Goal: Information Seeking & Learning: Understand process/instructions

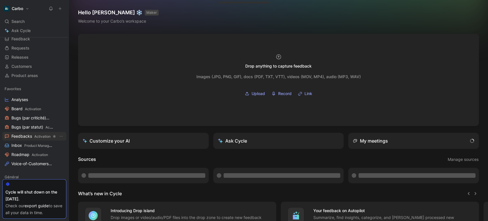
scroll to position [24, 0]
click at [32, 153] on span "Activation" at bounding box center [40, 154] width 16 height 4
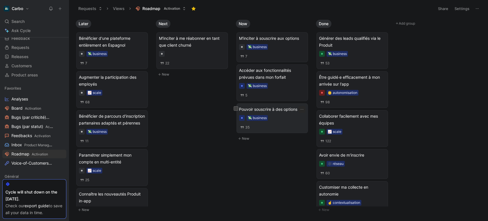
click at [288, 109] on span "Pouvoir souscrire à des options" at bounding box center [272, 109] width 66 height 7
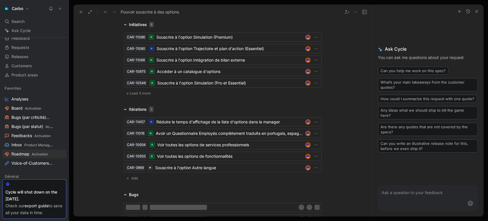
scroll to position [862, 0]
click at [143, 91] on span "Load 3 more" at bounding box center [140, 92] width 21 height 5
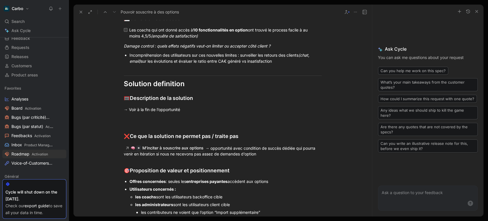
scroll to position [1299, 0]
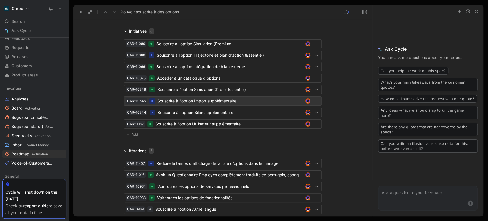
click at [183, 97] on div "Souscrire à l'option Import supplémentaire" at bounding box center [230, 100] width 146 height 7
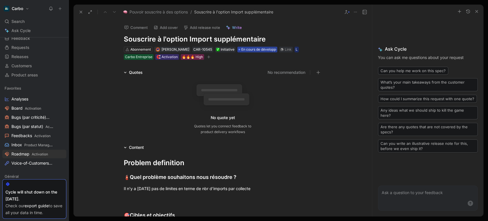
click at [273, 47] on span "En cours de développement" at bounding box center [263, 50] width 45 height 6
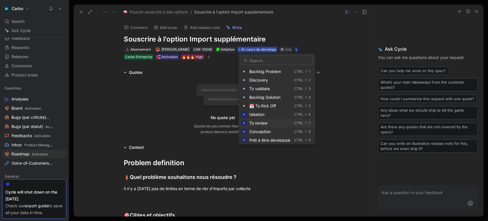
scroll to position [35, 0]
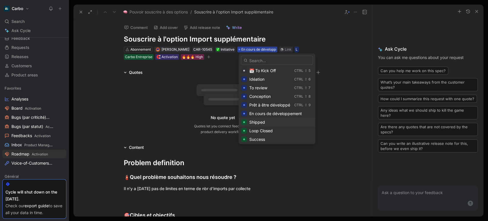
click at [258, 121] on span "Shipped" at bounding box center [257, 122] width 16 height 5
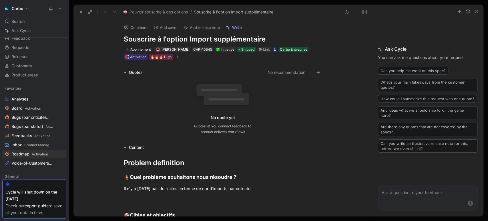
click at [180, 59] on button "button" at bounding box center [177, 57] width 6 height 6
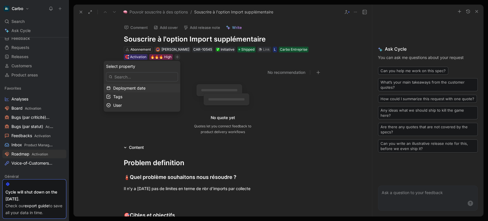
click at [139, 88] on span "Deployment date" at bounding box center [129, 87] width 32 height 5
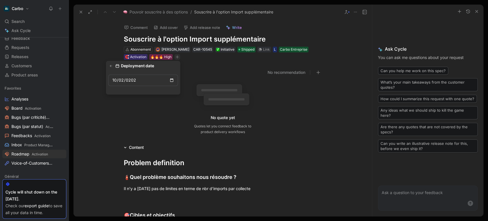
type input "[DATE]"
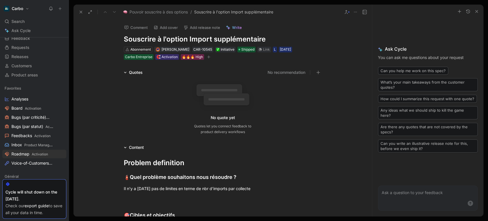
click at [204, 26] on button "Add release note" at bounding box center [202, 27] width 42 height 8
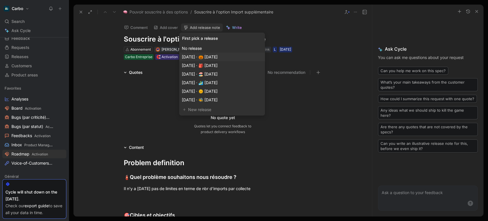
click at [218, 56] on span "[DATE] · 🎃 [DATE]" at bounding box center [200, 56] width 36 height 5
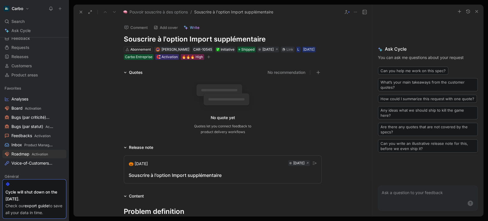
click at [183, 176] on div "Souscrire à l'option Import supplémentaire" at bounding box center [223, 175] width 188 height 7
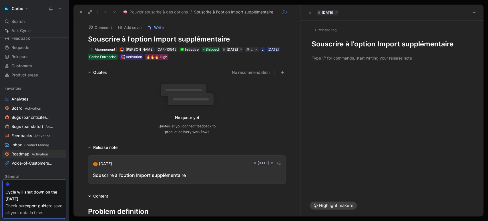
click at [314, 43] on h1 "Souscrire à l'option Import supplémentaire" at bounding box center [392, 43] width 161 height 9
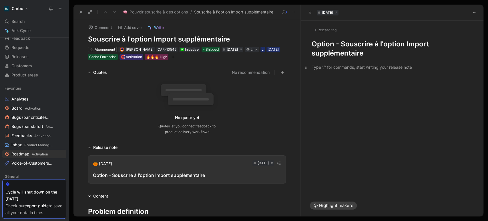
click at [320, 66] on div at bounding box center [392, 67] width 161 height 6
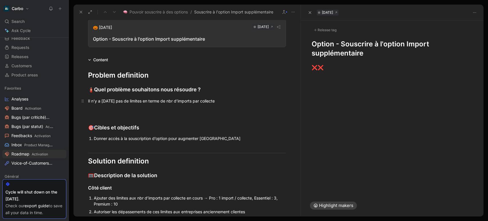
click at [129, 101] on div "Il n’y a [DATE] pas de limites en terme de nbr d’imports par collecte" at bounding box center [187, 101] width 198 height 6
copy div "Il n’y a [DATE] pas de limites en terme de nbr d’imports par collecte"
click at [339, 67] on div "❌ ❌" at bounding box center [392, 67] width 161 height 7
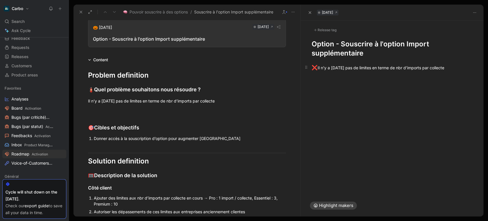
click at [332, 69] on div "❌ Il n’y a [DATE] pas de limites en terme de nbr d’imports par collecte" at bounding box center [392, 67] width 161 height 7
click at [320, 67] on div "❌ Il n’y a [DATE] pas de limites en terme de nbr d’imports par collecte" at bounding box center [392, 67] width 161 height 7
drag, startPoint x: 324, startPoint y: 73, endPoint x: 429, endPoint y: 69, distance: 105.0
click at [429, 69] on div "❌ Les utilisateurs n’étaient pas limités en nombre d’imports. Or, nous pensons …" at bounding box center [392, 67] width 161 height 7
click at [378, 71] on div "❌ Les utilisateurs n’étaient pas limités en nombre d’imports. Or, nous pensons …" at bounding box center [392, 67] width 161 height 7
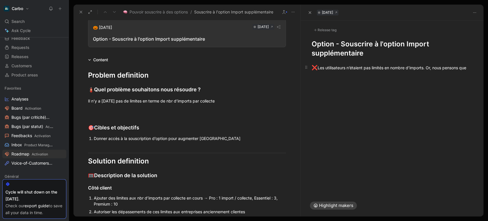
click at [332, 71] on div "❌ Les utilisateurs n’étaient pas limités en nombre d’imports. Or, nous pensons …" at bounding box center [392, 67] width 161 height 7
click at [328, 71] on div "❌ Les utilisateurs n’étaient pas limités en nombre d’imports. Or, nous pensons …" at bounding box center [392, 67] width 161 height 7
click at [364, 96] on div at bounding box center [392, 139] width 183 height 111
drag, startPoint x: 398, startPoint y: 76, endPoint x: 320, endPoint y: 75, distance: 77.8
click at [320, 75] on div "❌ Les utilisateurs n’étaient pas limités en nombre d’imports. Or, nous pensons …" at bounding box center [392, 70] width 161 height 13
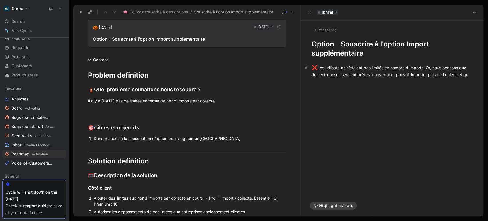
click at [429, 67] on div "❌ Les utilisateurs n’étaient pas limités en nombre d’imports. Or, nous pensons …" at bounding box center [392, 70] width 161 height 13
click at [359, 77] on div "❌ Les utilisateurs n’étaient pas limités en nombre d’imports. Or, nous pensons …" at bounding box center [392, 70] width 161 height 13
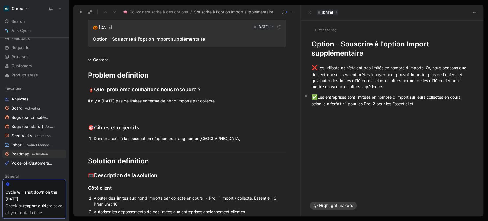
click at [375, 103] on div "✅ Les entreprises sont limitées en nombre d'import sur leurs collectes en cours…" at bounding box center [392, 99] width 161 height 13
click at [432, 108] on div "❌ Les utilisateurs n’étaient pas limités en nombre d’imports. Or, nous pensons …" at bounding box center [392, 85] width 183 height 55
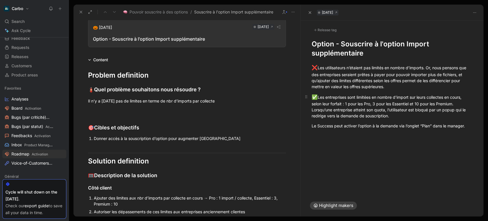
click at [408, 115] on div "✅ Les entreprises sont limitées en nombre d'import sur leurs collectes en cours…" at bounding box center [392, 105] width 161 height 25
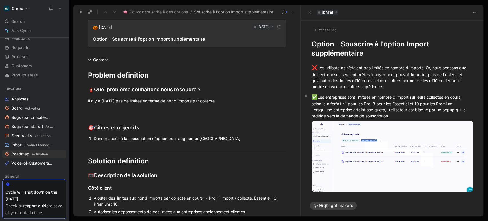
click at [458, 102] on div "✅ Les entreprises sont limitées en nombre d'import sur leurs collectes en cours…" at bounding box center [392, 105] width 161 height 25
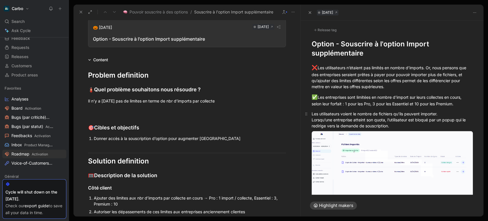
click at [313, 113] on div "Les utilisateurs voient le nombre de fichiers qu’ils peuvent importer. Lorsqu’u…" at bounding box center [392, 120] width 161 height 18
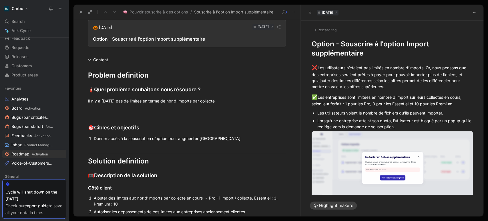
click at [318, 113] on div "Les utilisateurs voient le nombre de fichiers qu’ils peuvent importer." at bounding box center [395, 113] width 156 height 6
click at [399, 110] on div "L’utilisateur voit le nombre de fichiers qu’ils peuvent importer." at bounding box center [395, 113] width 156 height 6
click at [412, 114] on div "L’utilisateur voit le nombre de fichiers qu’il peuvent importer." at bounding box center [395, 113] width 156 height 6
click at [430, 114] on div "L’utilisateur voit le nombre de fichiers qu’il peut importer." at bounding box center [395, 113] width 156 height 6
click at [319, 120] on div "Lorsqu’une entreprise atteint son quota, l’utilisateur est bloqué par un popup …" at bounding box center [395, 124] width 156 height 12
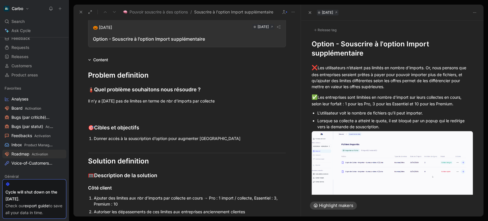
click at [433, 115] on div "L’utilisateur voit le nombre de fichiers qu’il peut importer." at bounding box center [395, 113] width 156 height 6
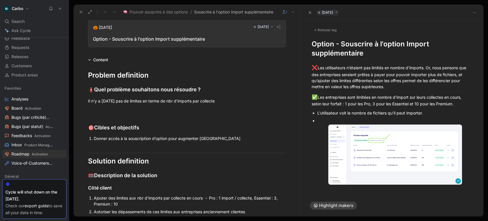
click at [331, 119] on div at bounding box center [395, 121] width 156 height 6
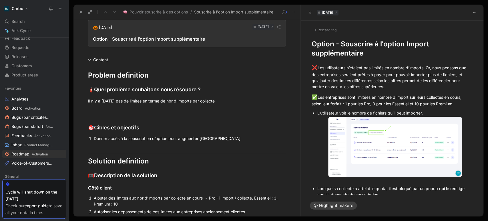
click at [407, 113] on div "L’utilisateur voit le nombre de fichiers qu’il peut importer." at bounding box center [395, 113] width 156 height 6
click at [425, 113] on div "L’utilisateur voit le nombre de fichiers qu’il peut importer." at bounding box center [395, 113] width 156 height 6
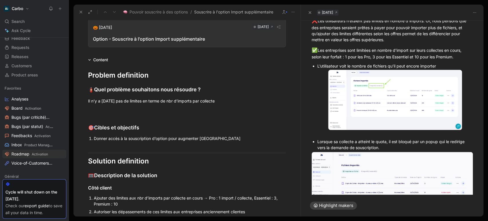
scroll to position [54, 0]
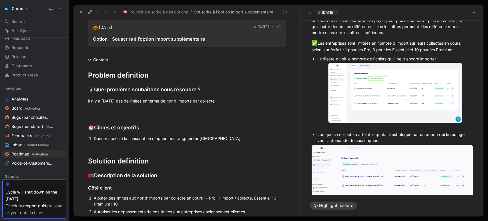
click at [328, 124] on div at bounding box center [395, 127] width 156 height 6
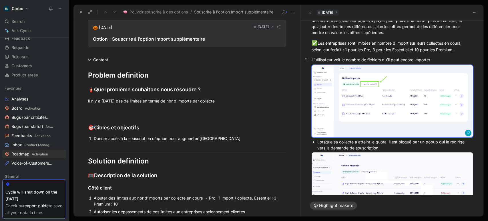
click at [312, 59] on div "L’utilisateur voit le nombre de fichiers qu’il peut encore importer" at bounding box center [392, 60] width 161 height 6
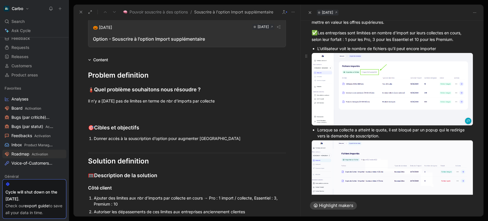
scroll to position [109, 0]
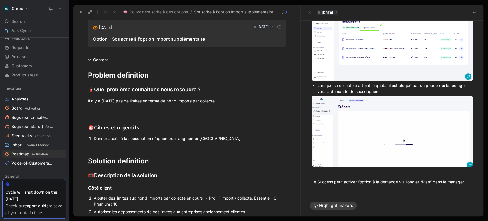
click at [311, 179] on p "Le Success peut activer l’option à la demande via l’onglet “Plan” dans le manag…" at bounding box center [392, 181] width 183 height 9
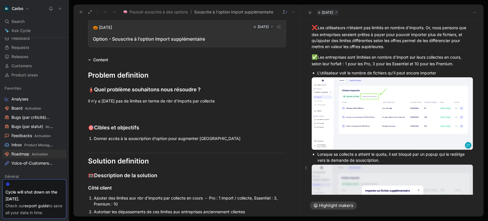
scroll to position [103, 0]
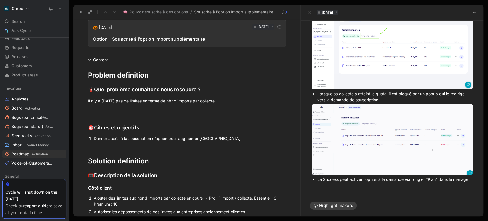
click at [364, 184] on div "❌ Les utilisateurs n’étaient pas limités en nombre d’imports. Or, nous pensons …" at bounding box center [392, 72] width 183 height 230
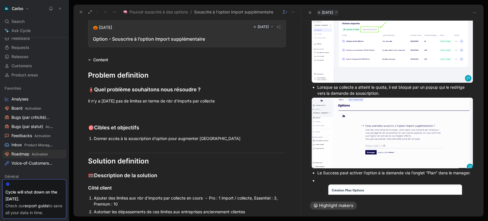
scroll to position [155, 0]
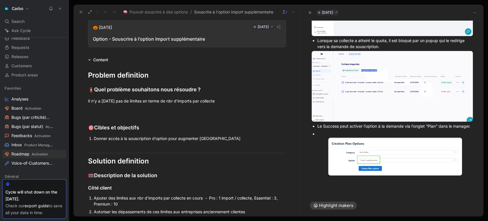
click at [325, 137] on div at bounding box center [395, 134] width 156 height 6
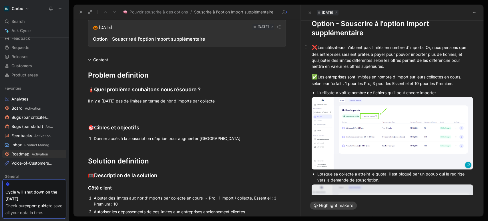
scroll to position [0, 0]
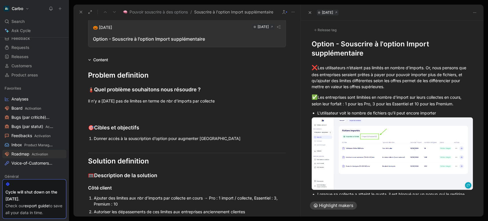
click at [325, 45] on h1 "Option - Souscrire à l'option Import supplémentaire" at bounding box center [392, 48] width 161 height 18
click at [325, 29] on div "Release tag" at bounding box center [325, 30] width 27 height 7
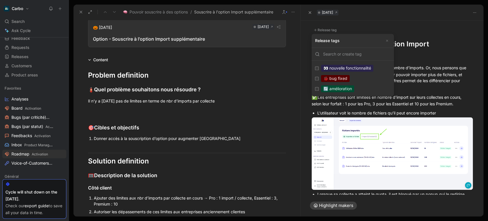
click at [351, 89] on div "🔄 amélioration" at bounding box center [337, 88] width 33 height 7
click at [319, 89] on input "🔄 amélioration Edit" at bounding box center [317, 89] width 4 height 4
checkbox input "true"
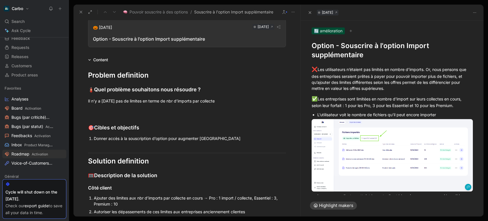
click at [349, 50] on h1 "Option - Souscrire à l'option Import supplémentaire" at bounding box center [392, 50] width 161 height 18
copy h1 "Option - Souscrire à l'option Import supplémentaire"
click at [331, 71] on div "❌ Les utilisateurs n’étaient pas limités en nombre d’imports. Or, nous pensons …" at bounding box center [392, 78] width 161 height 25
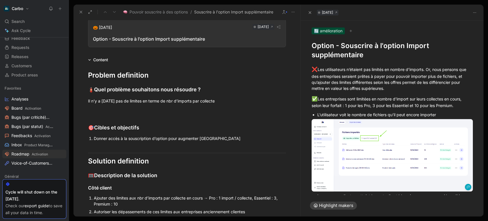
scroll to position [149, 0]
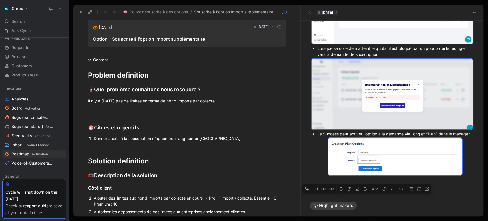
drag, startPoint x: 313, startPoint y: 69, endPoint x: 435, endPoint y: 176, distance: 161.9
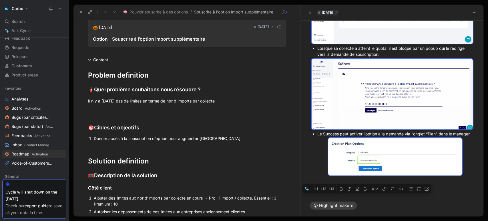
click at [435, 176] on div "❌ Les utilisateurs n’étaient pas limités en nombre d’imports. Or, nous pensons …" at bounding box center [392, 50] width 183 height 276
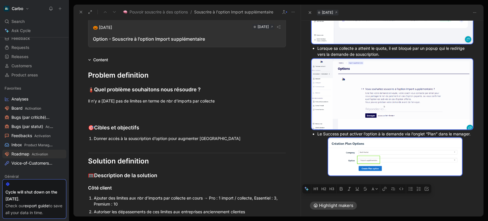
copy div "❌ Les utilisateurs n’étaient pas limités en nombre d’imports. Or, nous pensons …"
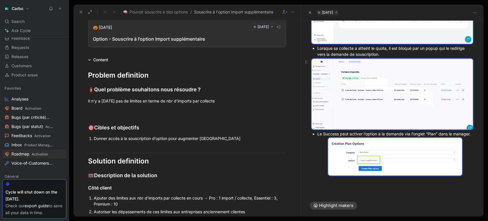
scroll to position [77, 0]
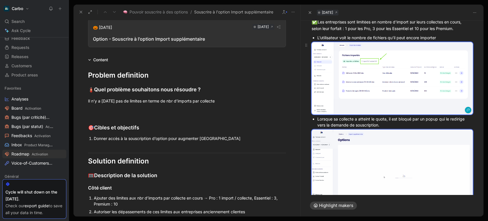
click at [345, 76] on body "Carbo Search Ctrl K Ask Cycle Workspace Home G then H Feedback G then F Request…" at bounding box center [244, 110] width 488 height 221
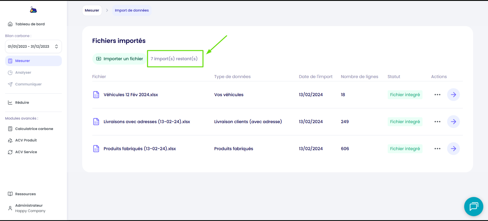
click at [297, 68] on img at bounding box center [244, 110] width 488 height 219
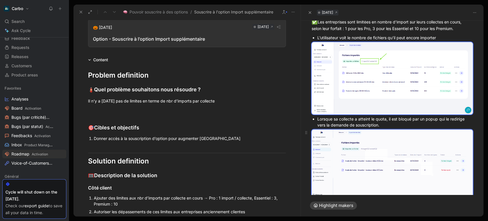
click at [368, 153] on body "Carbo Search Ctrl K Ask Cycle Workspace Home G then H Feedback G then F Request…" at bounding box center [244, 110] width 488 height 221
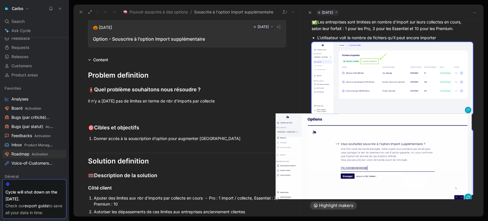
scroll to position [79, 0]
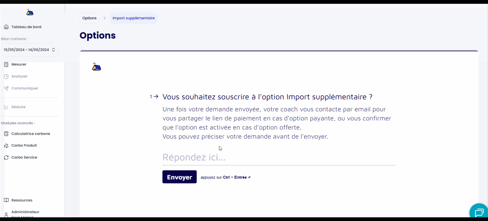
click at [361, 118] on img at bounding box center [244, 110] width 488 height 213
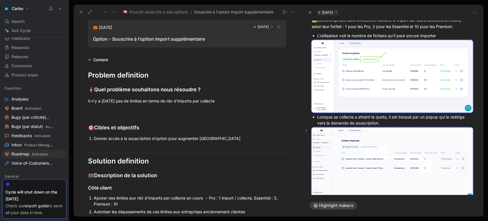
scroll to position [149, 0]
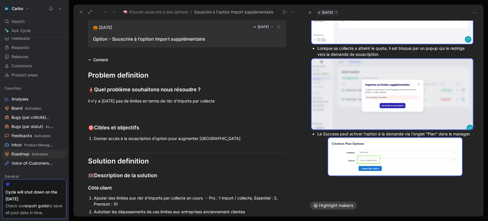
click at [327, 131] on div "Le Success peut activer l’option à la demande via l’onglet “Plan” dans le manag…" at bounding box center [395, 134] width 156 height 6
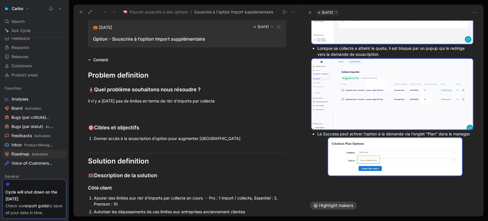
click at [327, 131] on div "Le Success peut activer l’option à la demande via l’onglet “Plan” dans le manag…" at bounding box center [395, 134] width 156 height 6
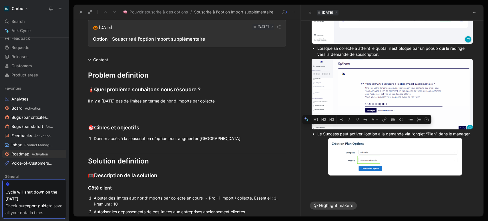
copy div "Le Success peut activer l’option à la demande via l’onglet “Plan” dans le manag…"
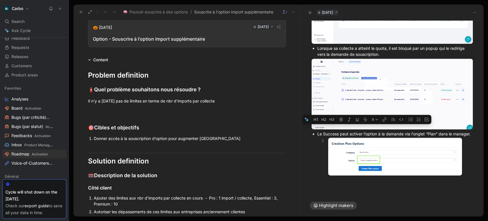
click at [359, 152] on body "Carbo Search Ctrl K Ask Cycle Workspace Home G then H Feedback G then F Request…" at bounding box center [244, 110] width 488 height 221
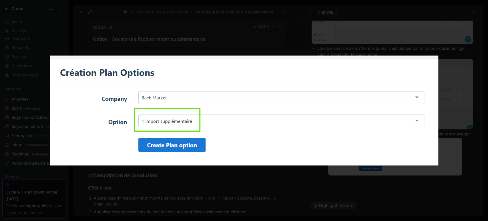
click at [329, 105] on img at bounding box center [244, 110] width 388 height 110
